Goal: Task Accomplishment & Management: Manage account settings

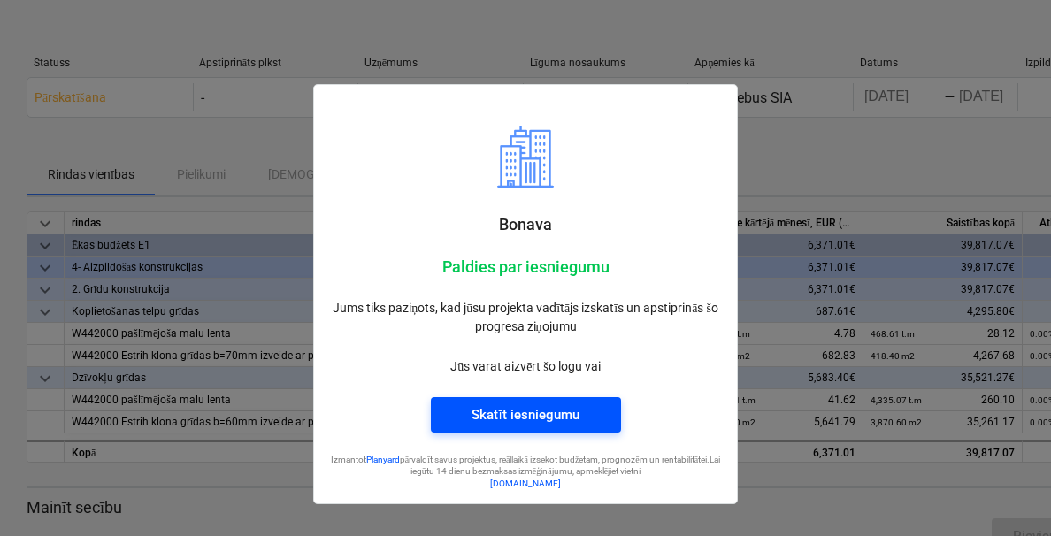
click at [514, 420] on div "Skatīt iesniegumu" at bounding box center [525, 415] width 107 height 23
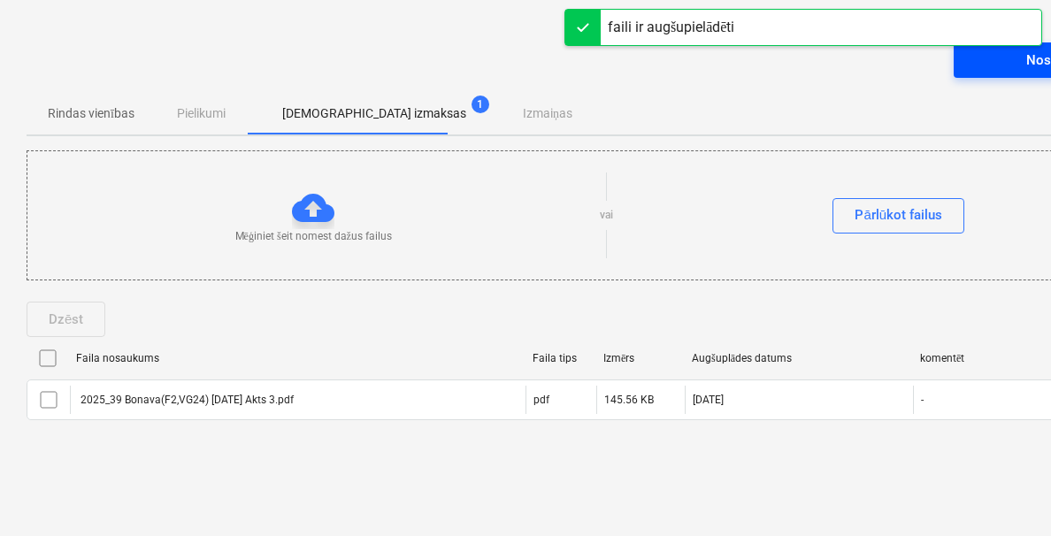
click at [997, 68] on span "Nosūtīt rēķinu" at bounding box center [1069, 60] width 188 height 23
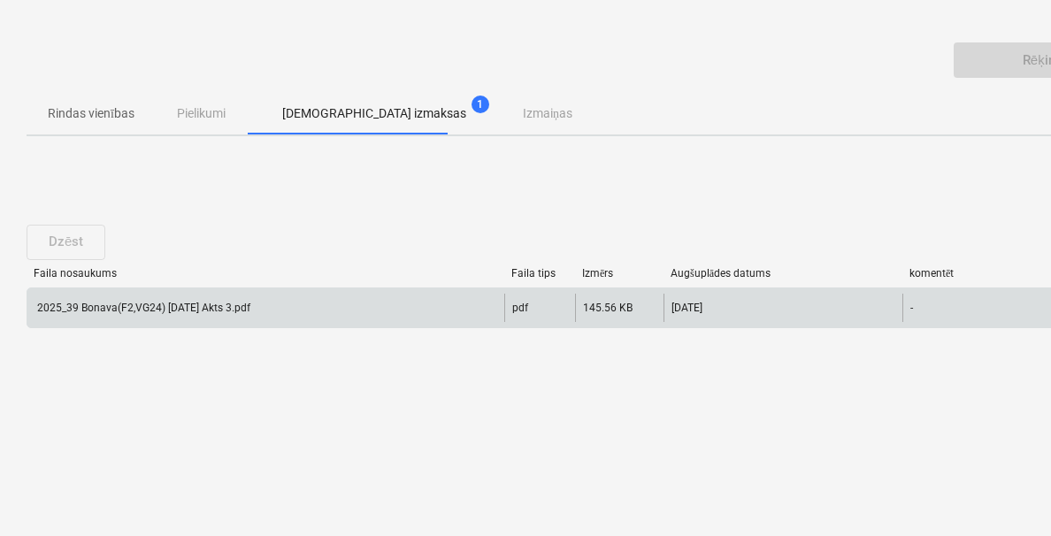
click at [376, 307] on div "2025_39 Bonava(F2,VG24) 21.08.25 Akts 3.pdf" at bounding box center [265, 308] width 477 height 28
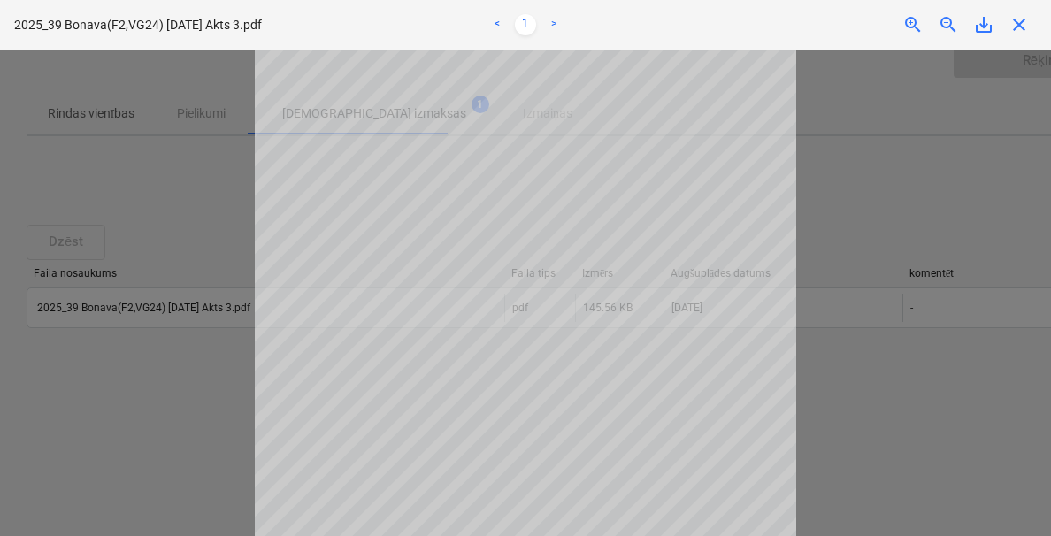
click at [173, 400] on div at bounding box center [525, 293] width 1051 height 487
drag, startPoint x: 1007, startPoint y: 304, endPoint x: 981, endPoint y: 262, distance: 49.3
click at [1005, 307] on div at bounding box center [525, 293] width 1051 height 487
click at [1023, 27] on span "close" at bounding box center [1019, 24] width 21 height 21
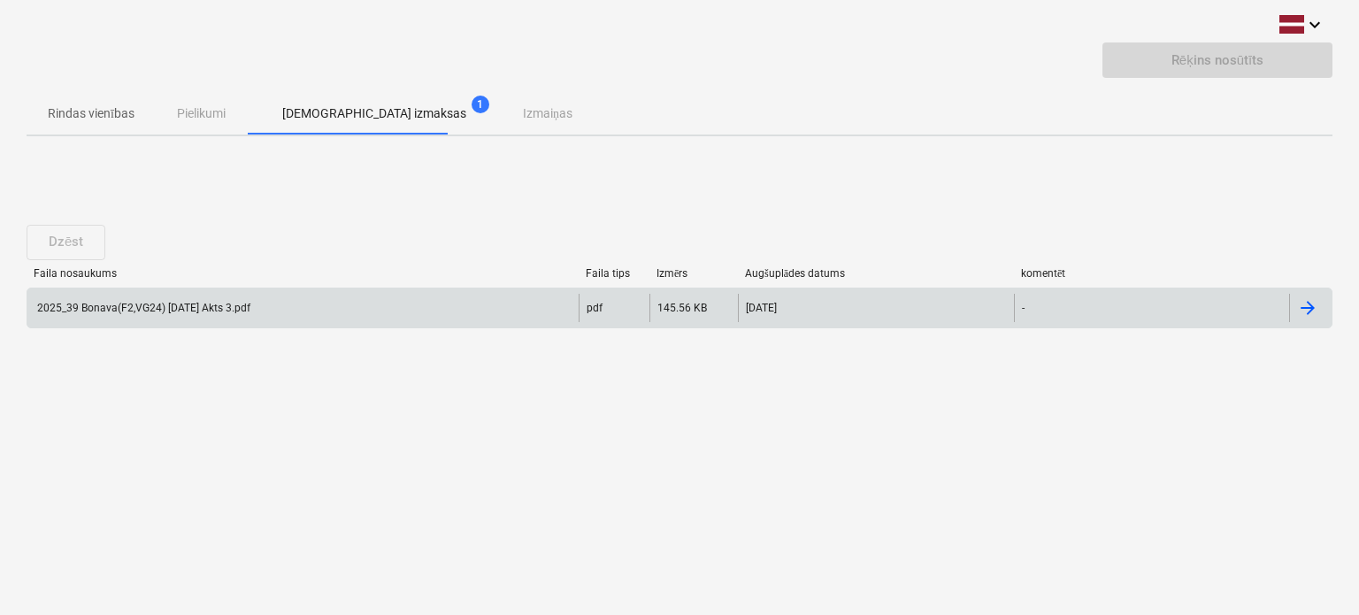
click at [1050, 309] on div at bounding box center [1307, 307] width 21 height 21
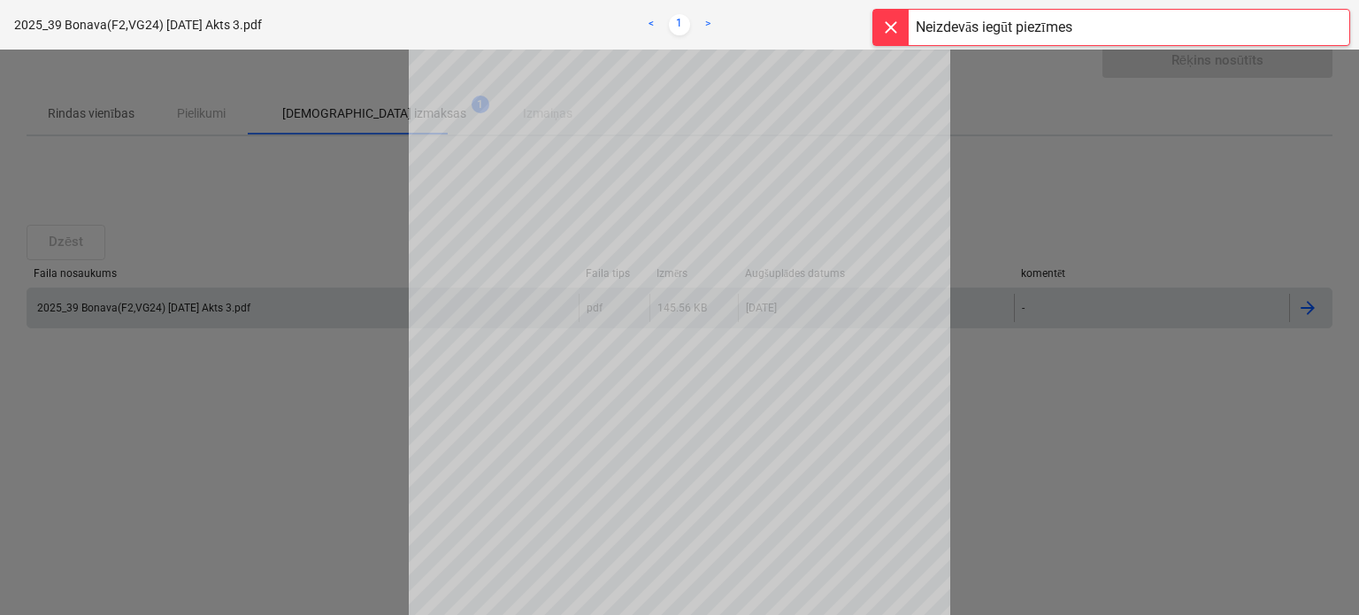
click at [889, 20] on div at bounding box center [890, 27] width 35 height 35
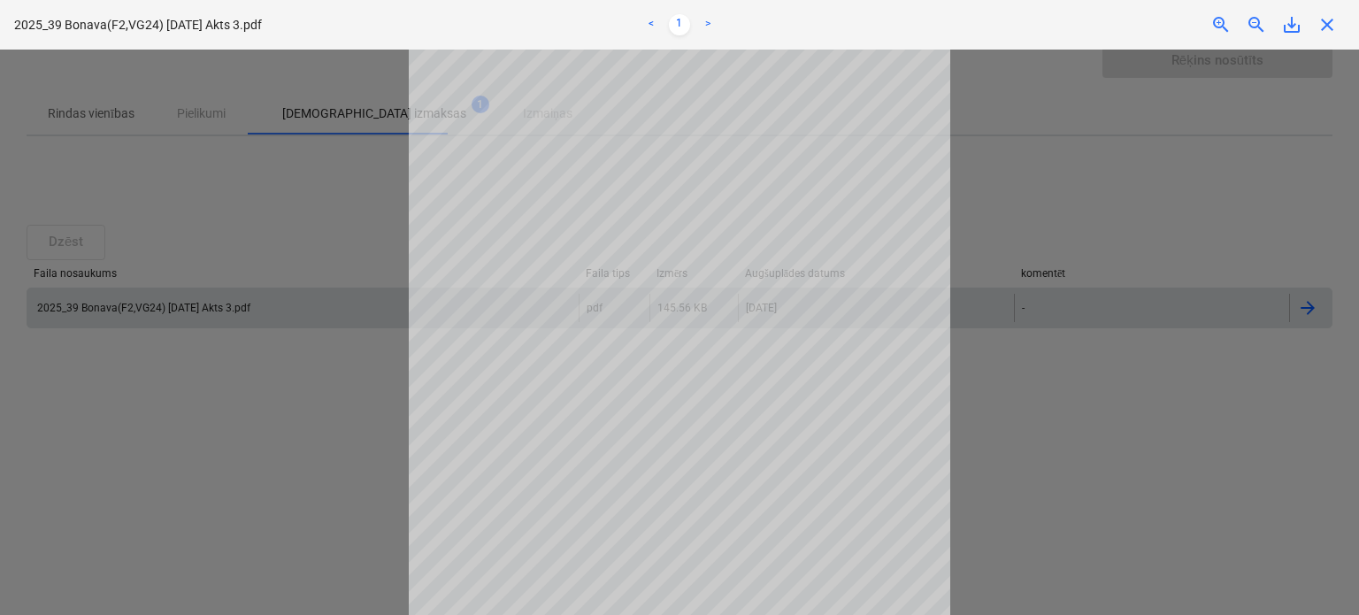
click at [1050, 27] on div "2025_39 Bonava(F2,VG24) 21.08.25 Akts 3.pdf < 1 > zoom_in zoom_out save_alt clo…" at bounding box center [679, 25] width 1359 height 50
click at [1050, 27] on span "close" at bounding box center [1327, 24] width 21 height 21
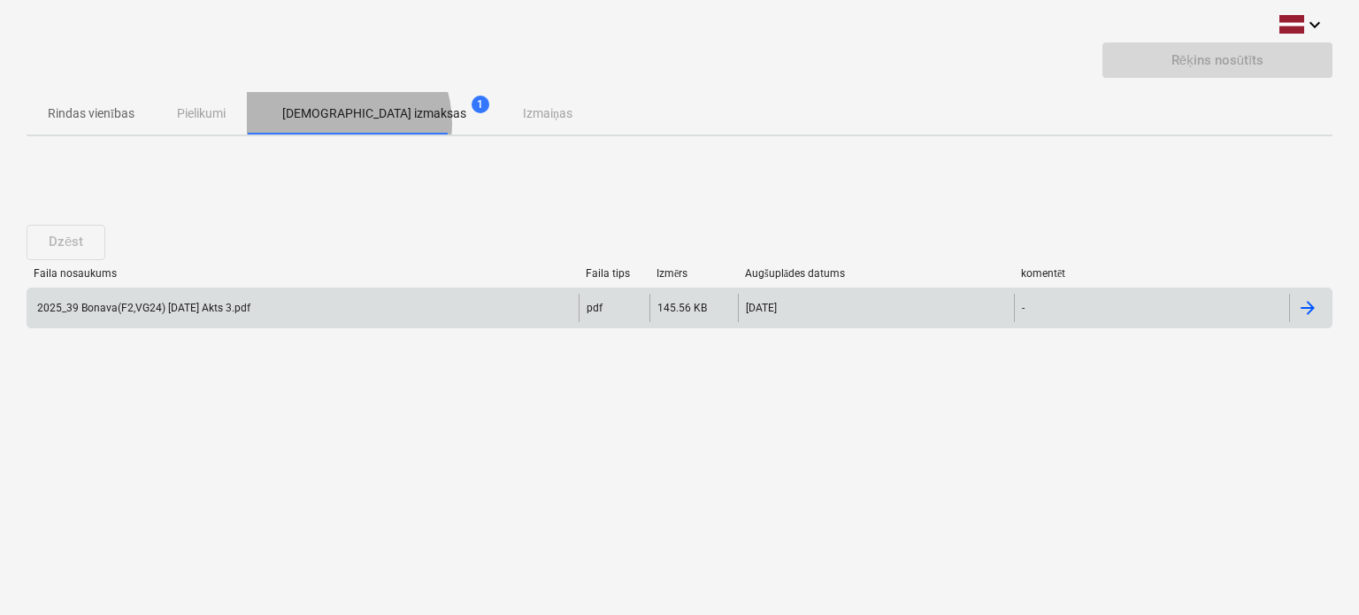
click at [339, 123] on p "[DEMOGRAPHIC_DATA] izmaksas" at bounding box center [374, 113] width 184 height 19
click at [215, 110] on div "Rindas vienības Pielikumi Apstiprinātas izmaksas 1 Izmaiņas" at bounding box center [680, 113] width 1306 height 42
click at [106, 311] on div "2025_39 Bonava(F2,VG24) 21.08.25 Akts 3.pdf" at bounding box center [143, 308] width 216 height 12
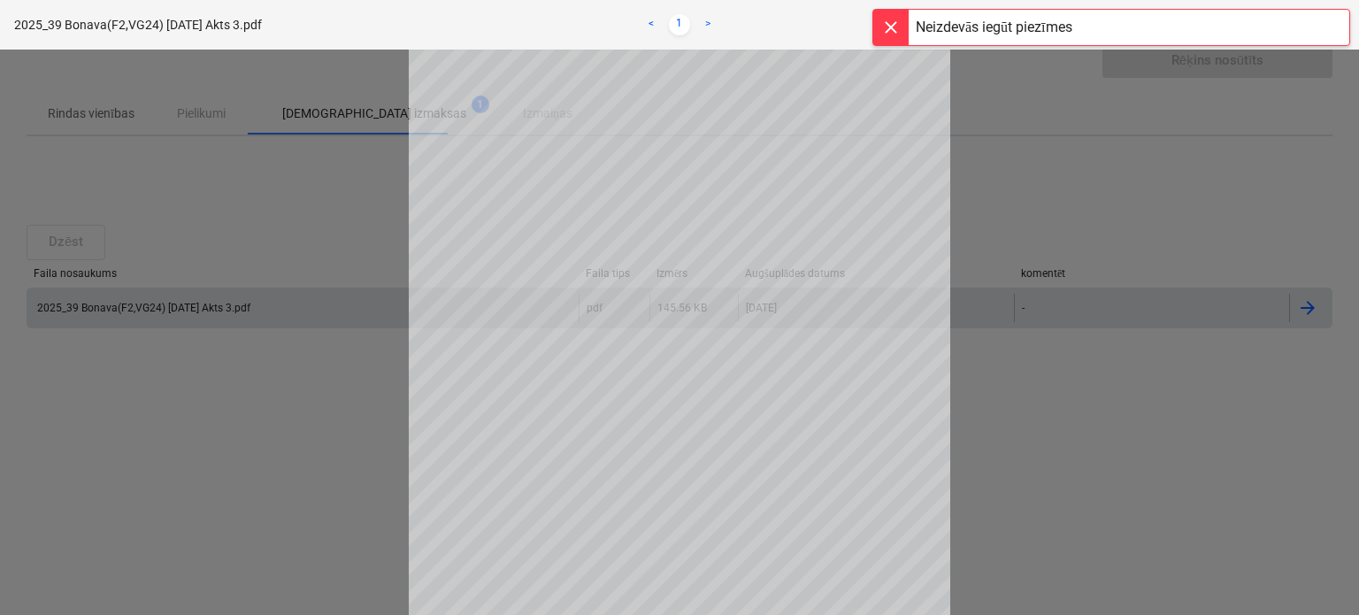
drag, startPoint x: 852, startPoint y: 20, endPoint x: 869, endPoint y: 20, distance: 16.8
click at [866, 20] on body "keyboard_arrow_down Rēķins nosūtīts Rindas vienības Pielikumi Apstiprinātas izm…" at bounding box center [679, 307] width 1359 height 615
click at [889, 20] on div at bounding box center [890, 27] width 35 height 35
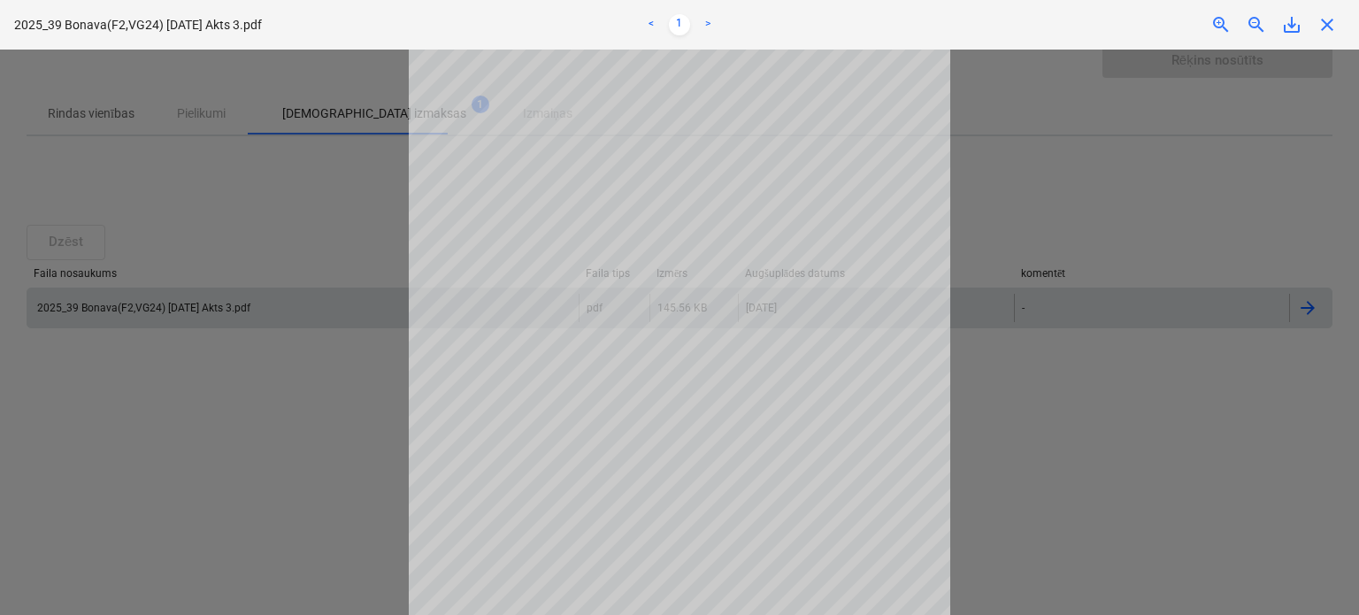
click at [1050, 283] on div at bounding box center [679, 333] width 1359 height 566
click at [1050, 24] on span "close" at bounding box center [1327, 24] width 21 height 21
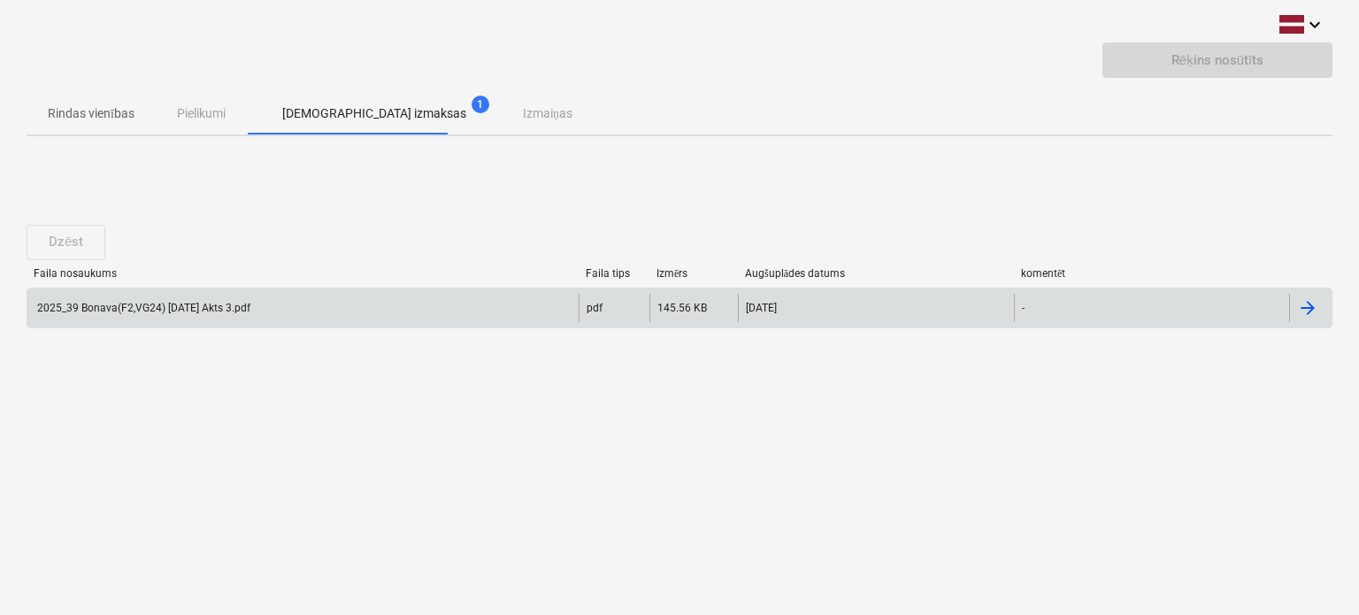
click at [1030, 304] on div "-" at bounding box center [1152, 308] width 276 height 28
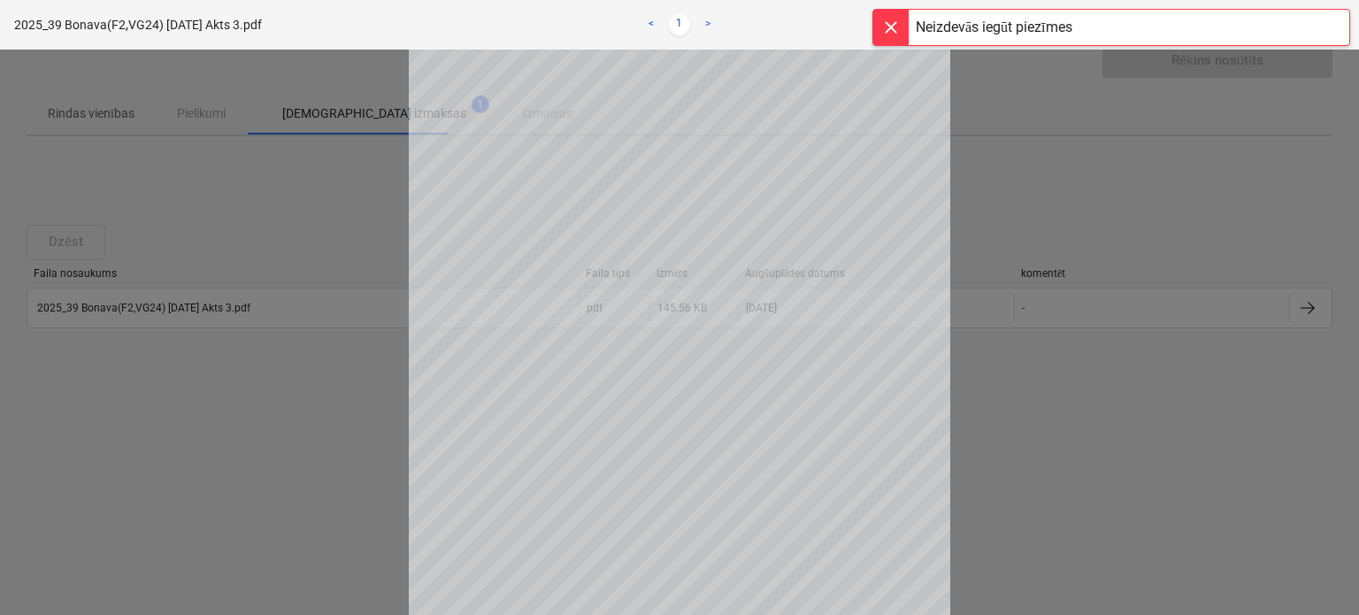
click at [881, 35] on div at bounding box center [890, 27] width 35 height 35
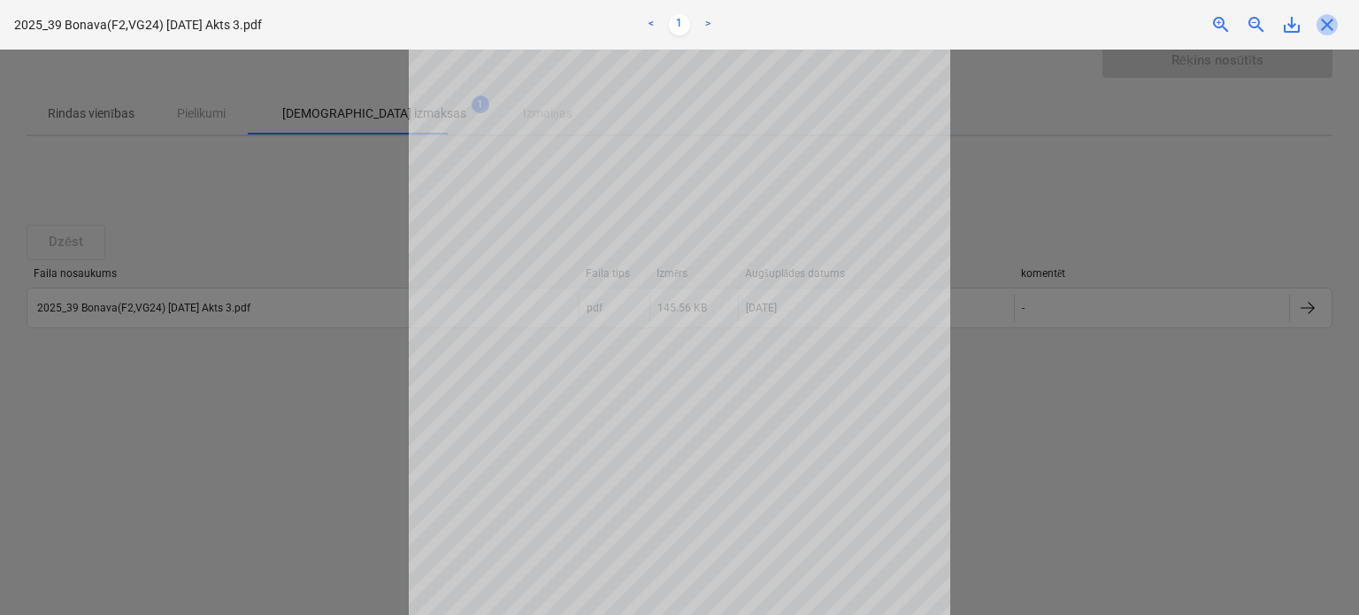
click at [1050, 19] on span "close" at bounding box center [1327, 24] width 21 height 21
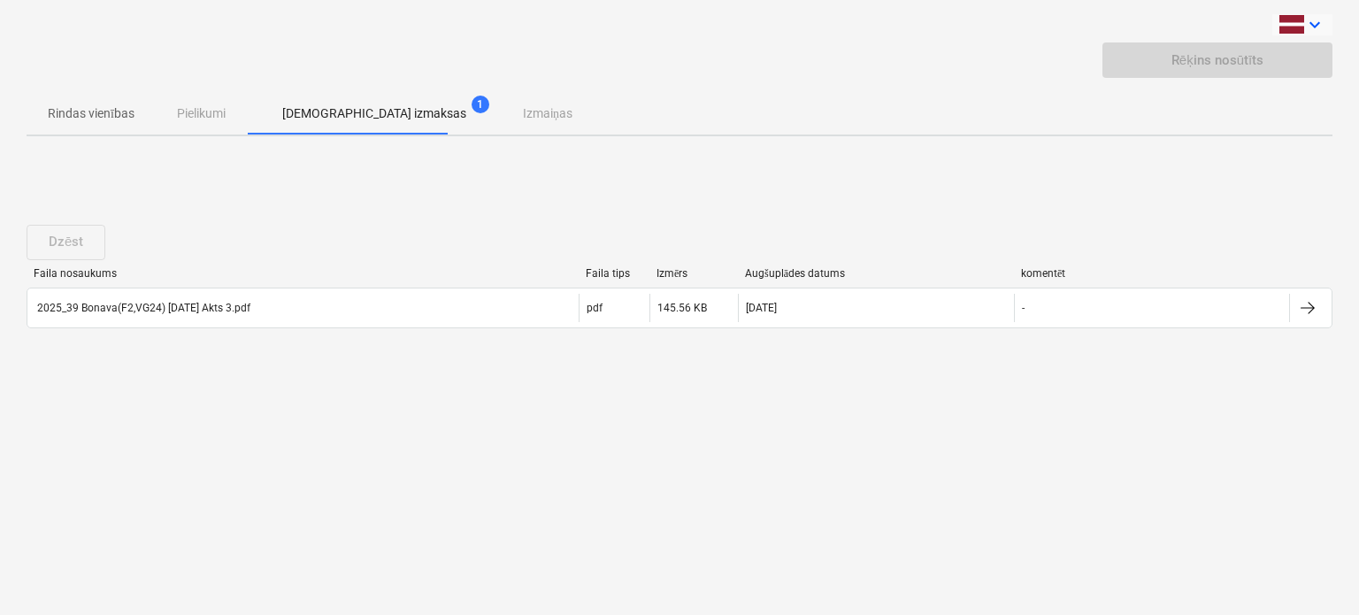
click at [1050, 27] on icon "keyboard_arrow_down" at bounding box center [1314, 24] width 21 height 21
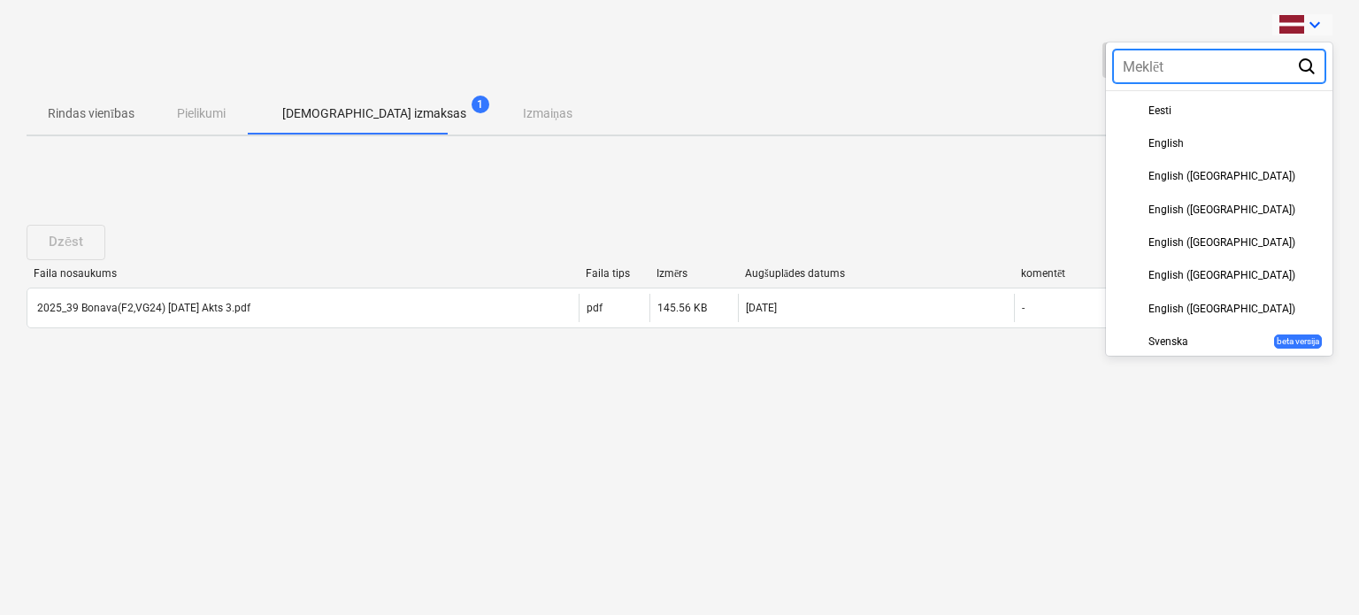
scroll to position [508, 0]
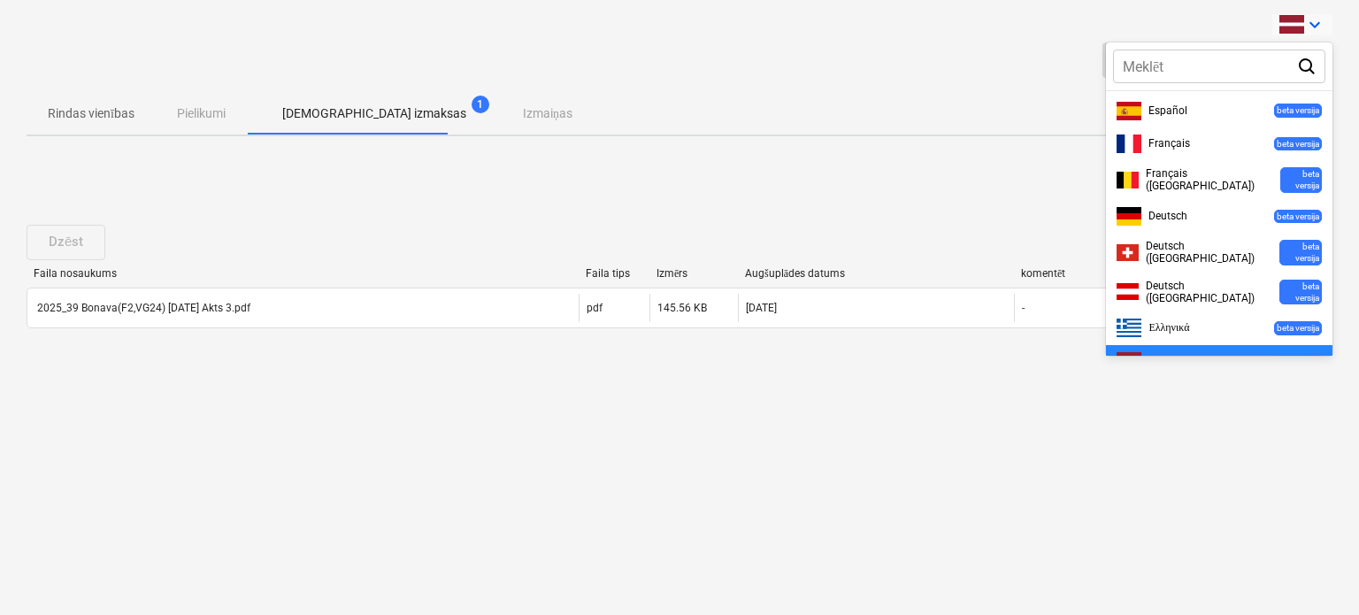
click at [794, 89] on div at bounding box center [679, 307] width 1359 height 615
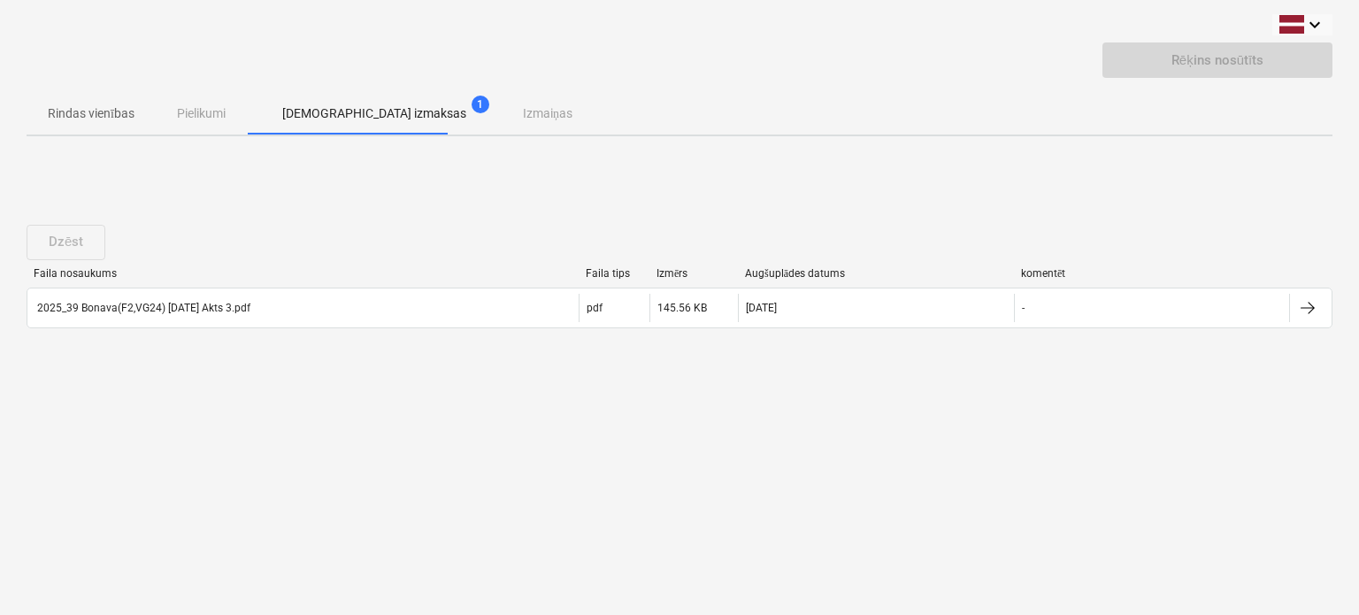
click at [149, 303] on div "2025_39 Bonava(F2,VG24) 21.08.25 Akts 3.pdf" at bounding box center [143, 308] width 216 height 12
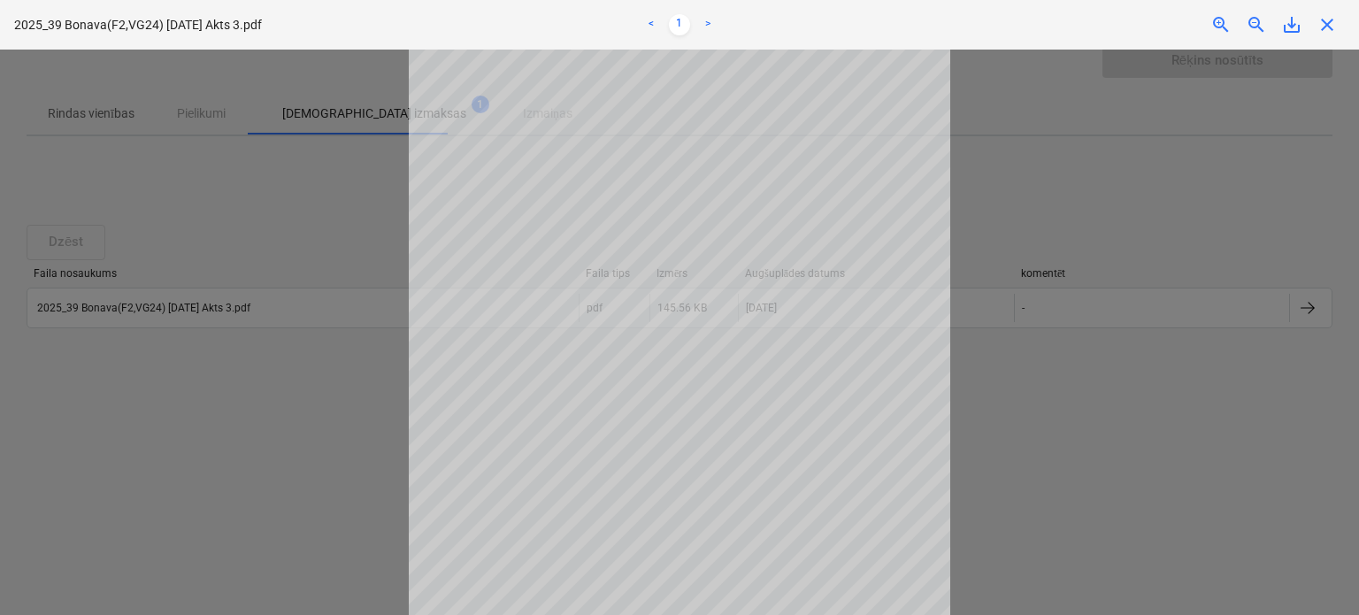
click at [1050, 21] on span "close" at bounding box center [1327, 24] width 21 height 21
